Goal: Check status: Check status

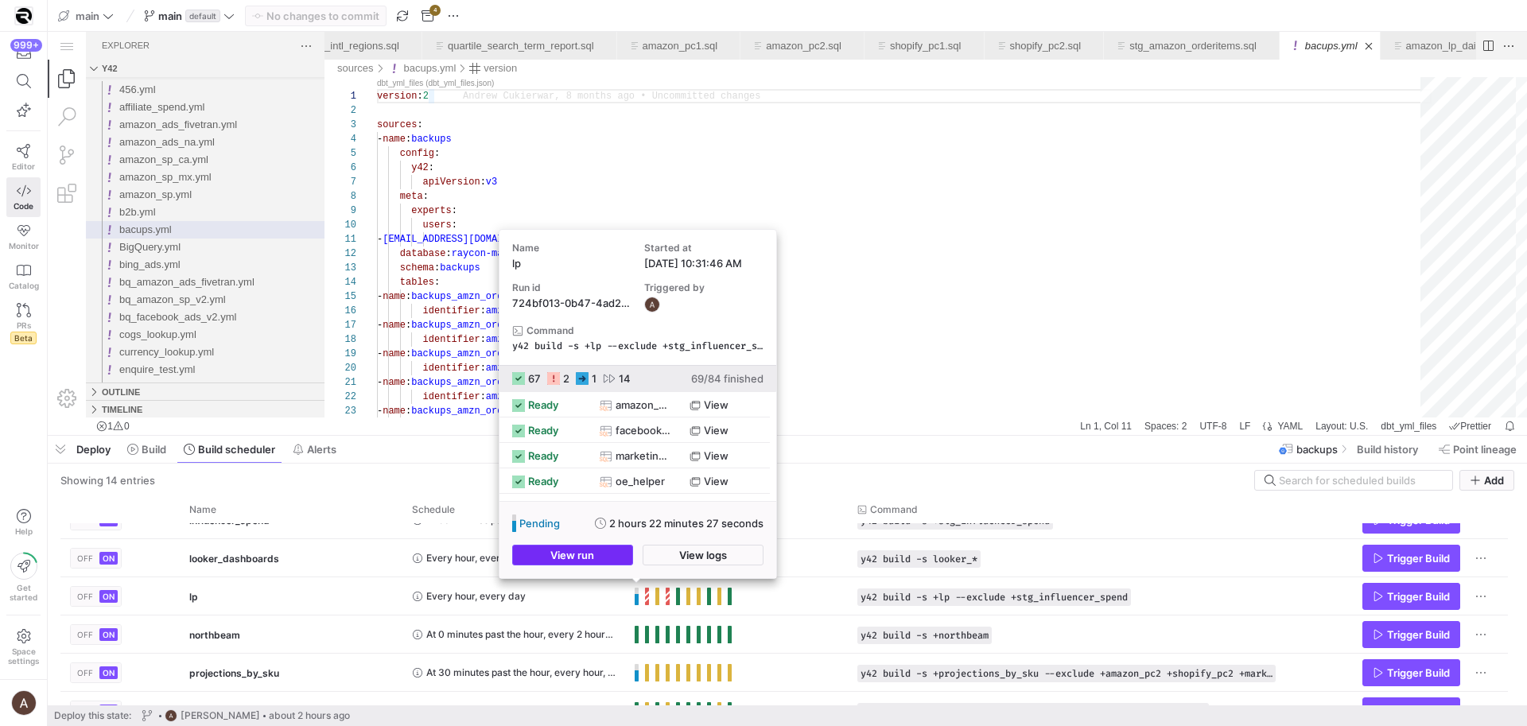
scroll to position [175, 0]
click at [620, 558] on span "button" at bounding box center [572, 555] width 119 height 19
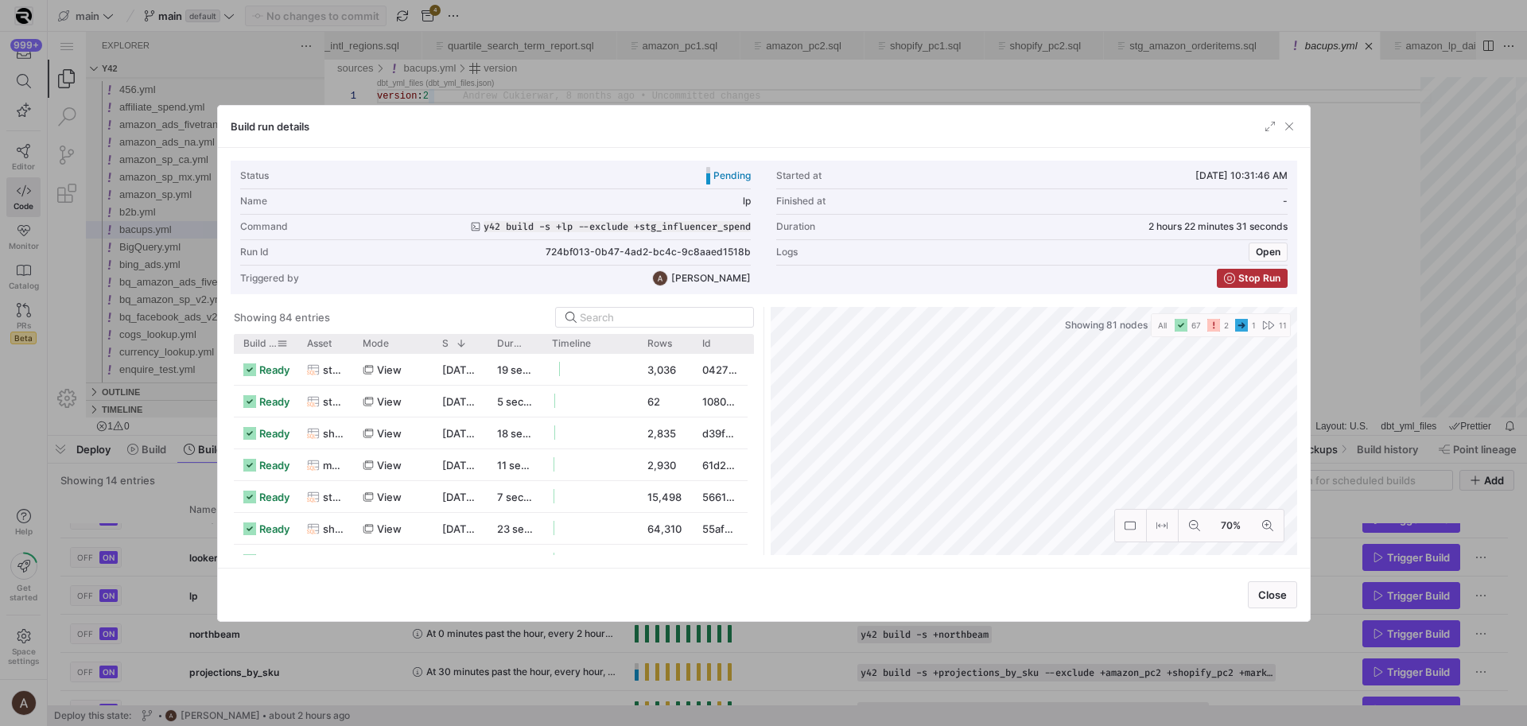
click at [264, 341] on span "Build status" at bounding box center [259, 343] width 33 height 11
